Goal: Find specific page/section: Find specific page/section

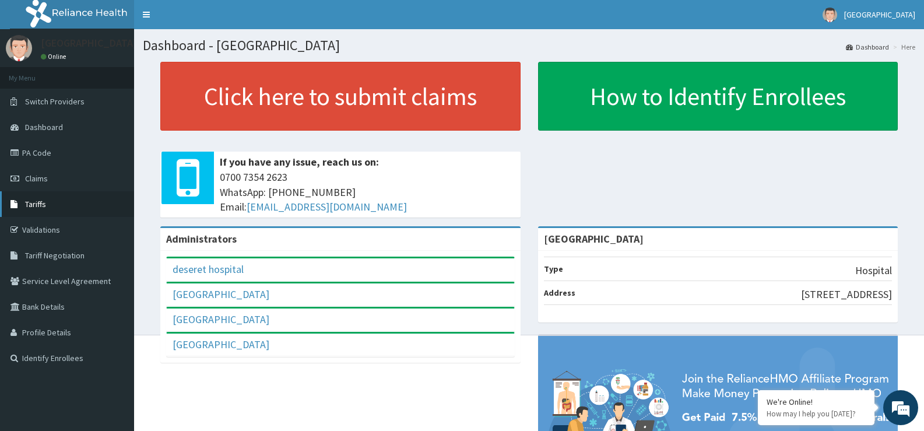
click at [37, 198] on link "Tariffs" at bounding box center [67, 204] width 134 height 26
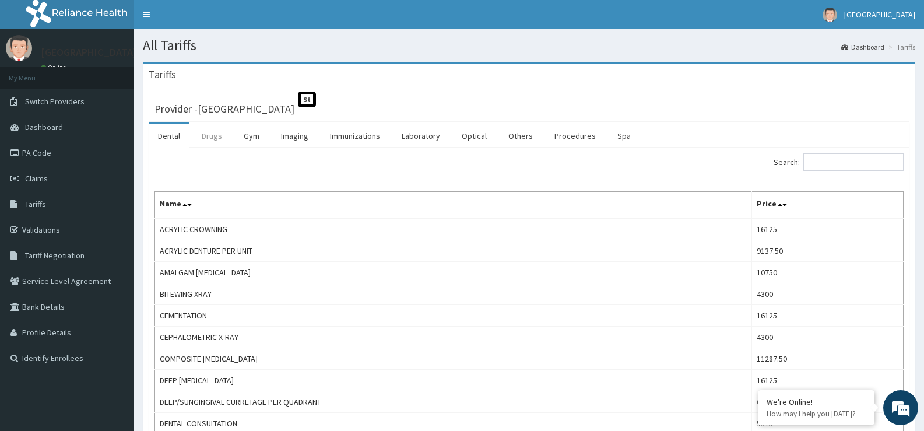
click at [208, 137] on link "Drugs" at bounding box center [211, 136] width 39 height 24
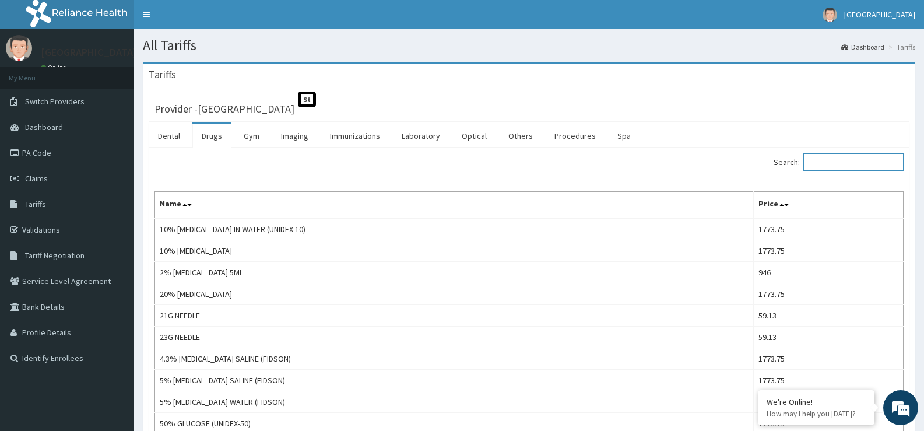
click at [878, 163] on input "Search:" at bounding box center [853, 161] width 100 height 17
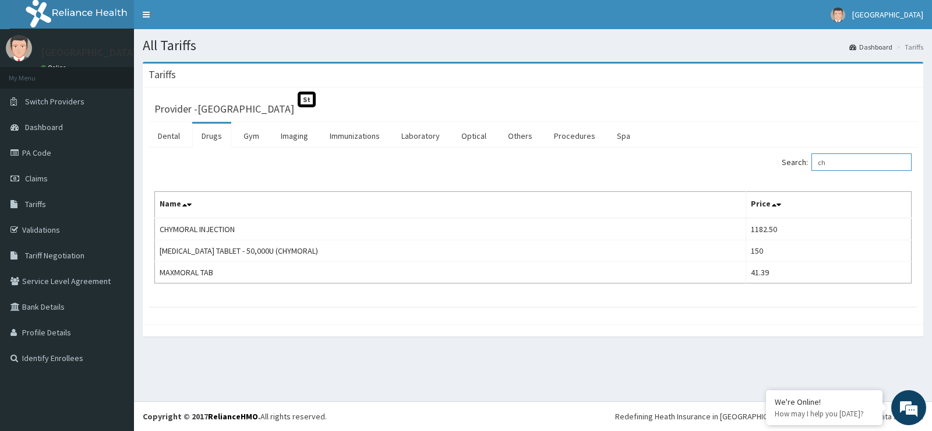
type input "c"
type input "arm"
click at [76, 147] on link "PA Code" at bounding box center [67, 153] width 134 height 26
